Goal: Task Accomplishment & Management: Manage account settings

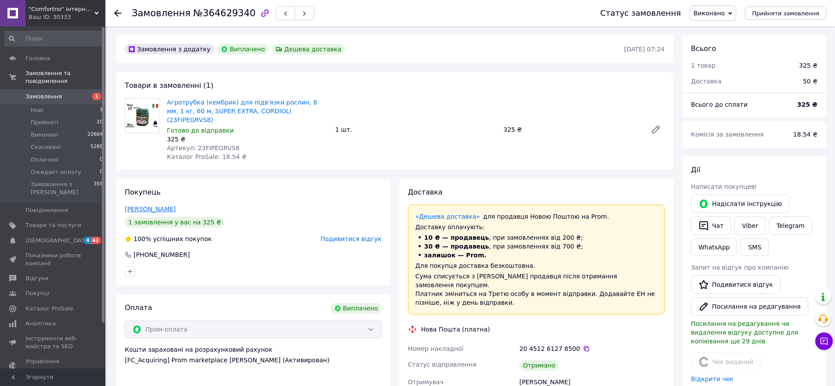
click at [140, 206] on link "[PERSON_NAME]" at bounding box center [150, 209] width 51 height 7
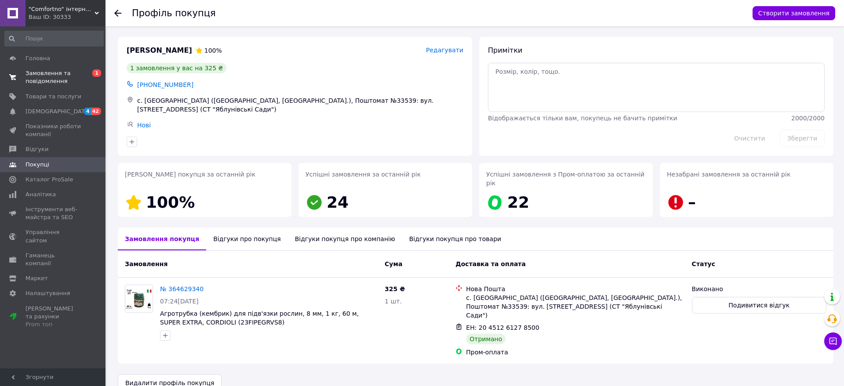
click at [53, 71] on span "Замовлення та повідомлення" at bounding box center [53, 77] width 56 height 16
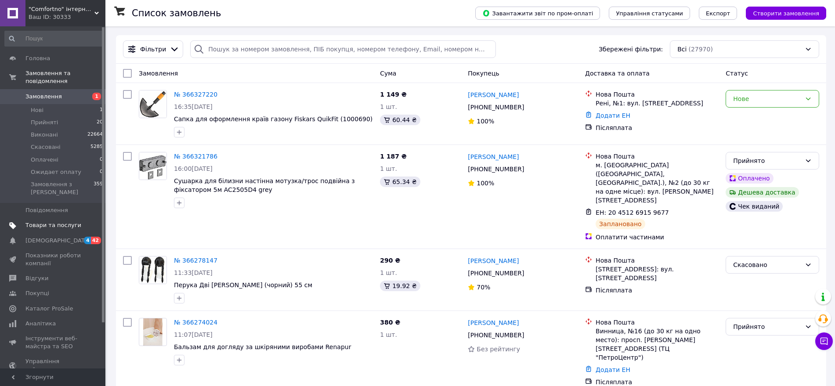
click at [53, 221] on span "Товари та послуги" at bounding box center [53, 225] width 56 height 8
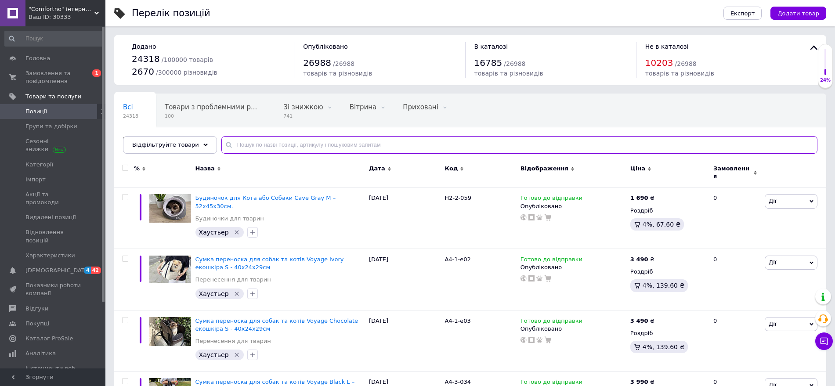
click at [289, 138] on input "text" at bounding box center [519, 145] width 596 height 18
paste input "RGB"
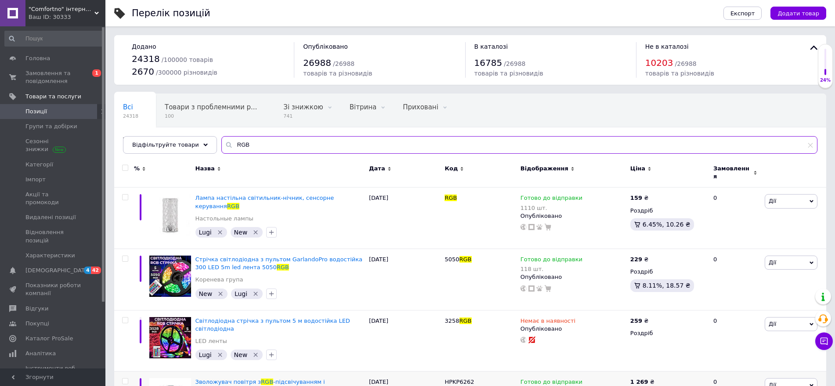
type input "RGB"
